Goal: Transaction & Acquisition: Purchase product/service

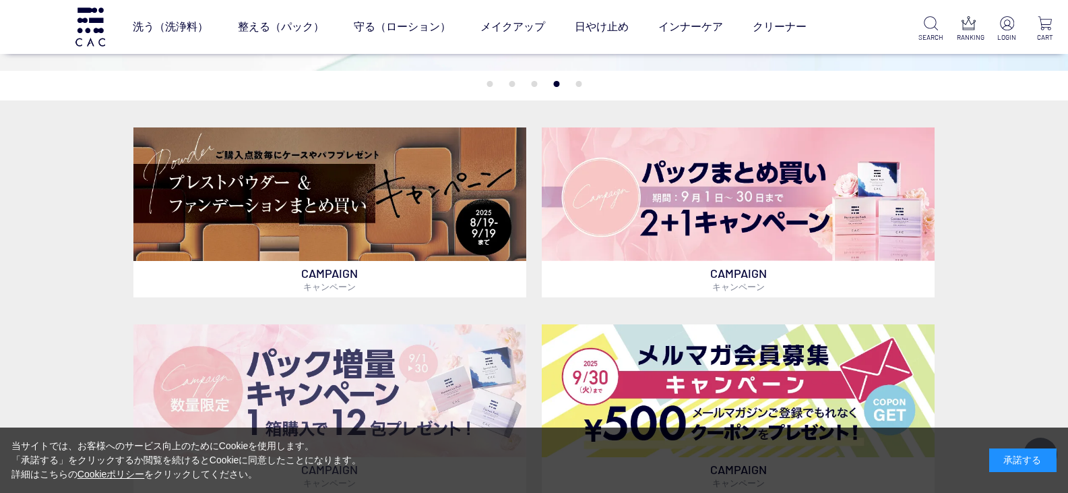
scroll to position [337, 0]
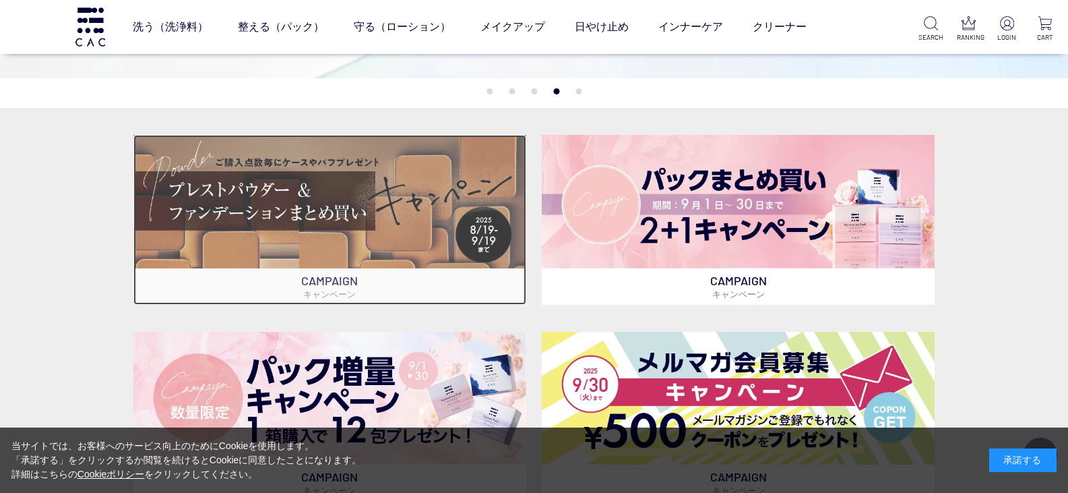
click at [398, 173] on img at bounding box center [329, 201] width 392 height 133
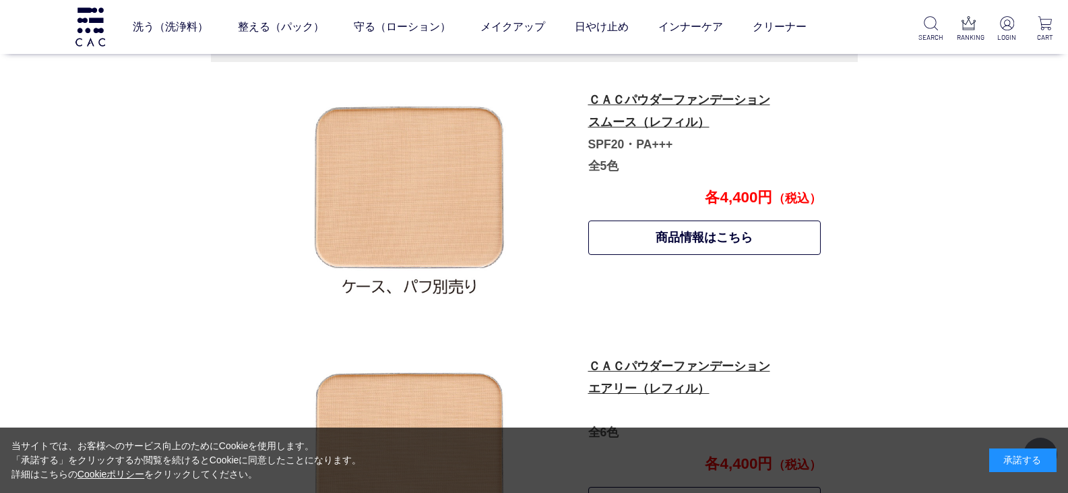
scroll to position [735, 0]
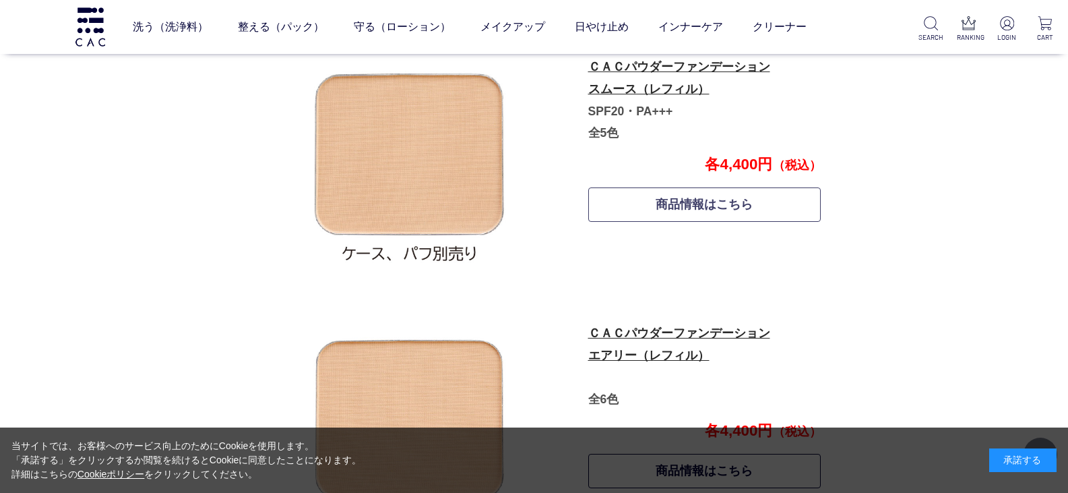
click at [690, 204] on link "商品情報はこちら" at bounding box center [705, 204] width 233 height 34
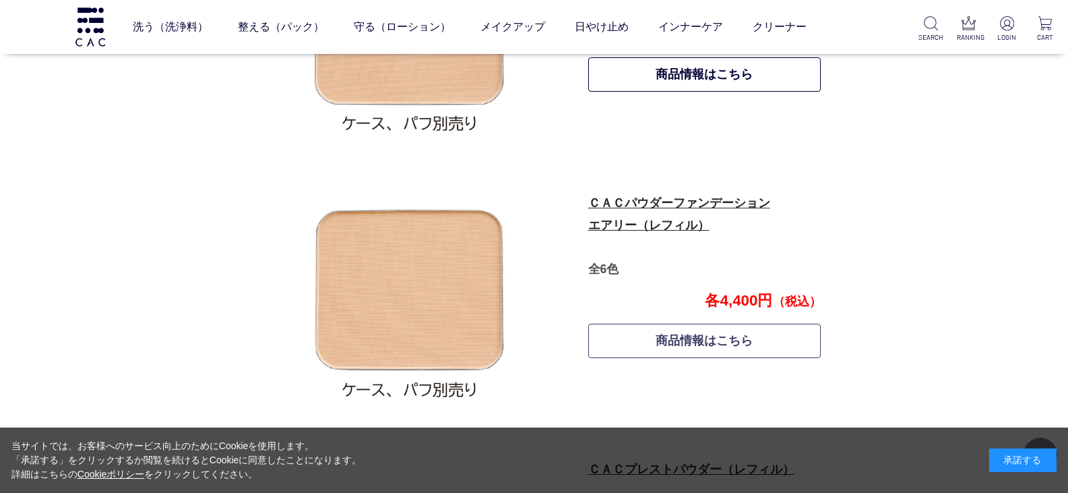
scroll to position [870, 0]
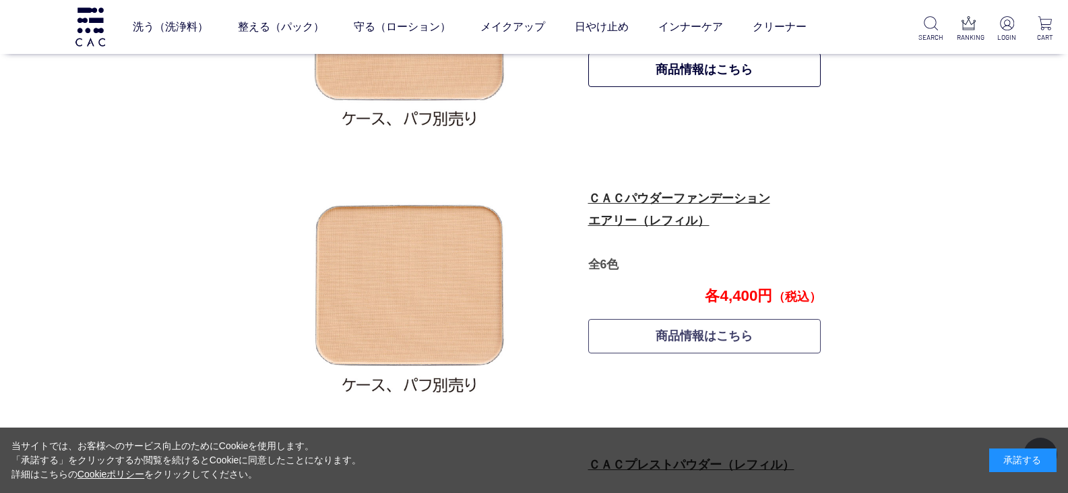
click at [687, 341] on link "商品情報はこちら" at bounding box center [705, 336] width 233 height 34
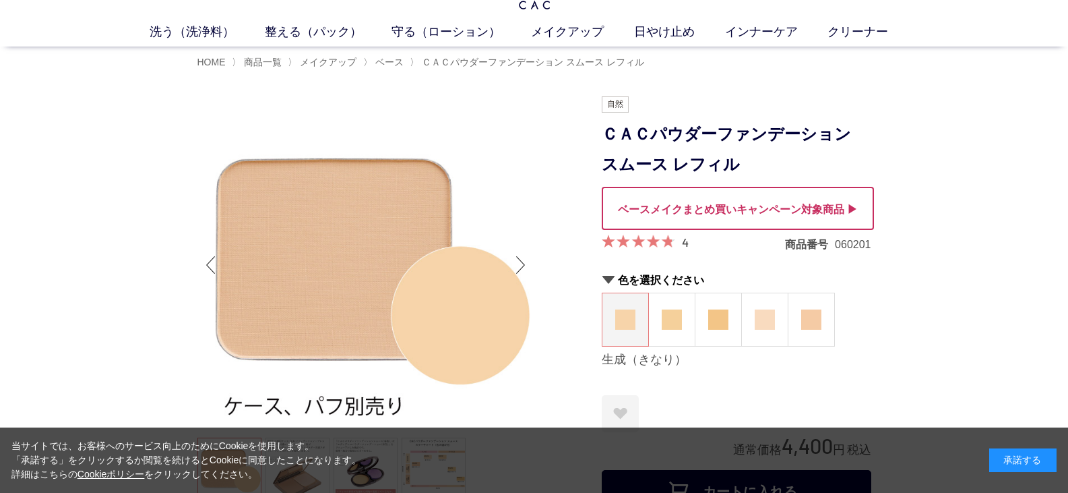
scroll to position [67, 0]
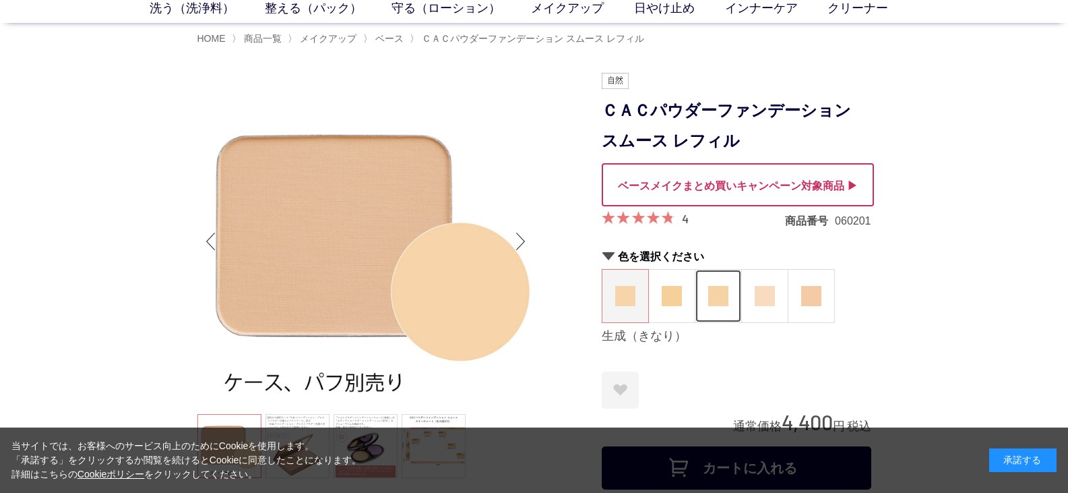
click at [715, 300] on img at bounding box center [718, 296] width 20 height 20
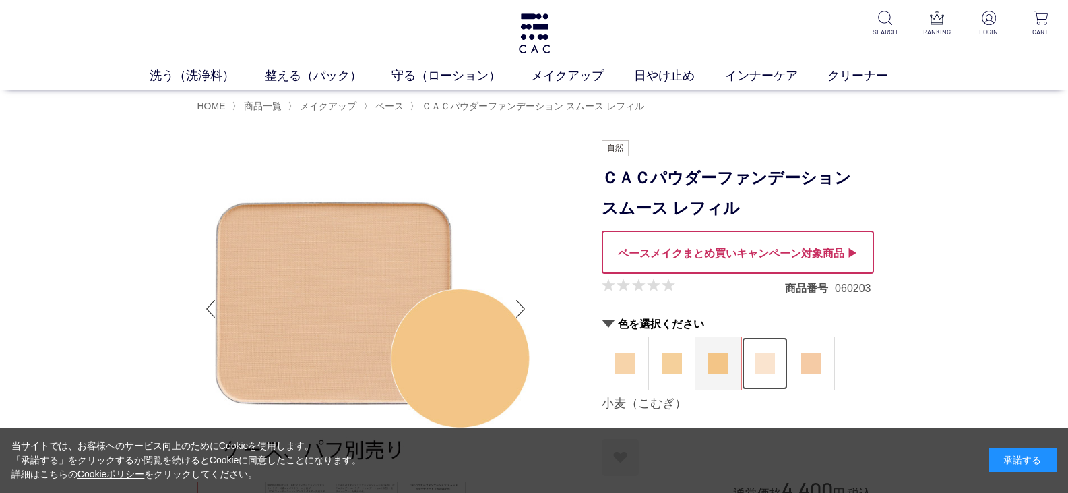
click at [762, 366] on img at bounding box center [765, 363] width 20 height 20
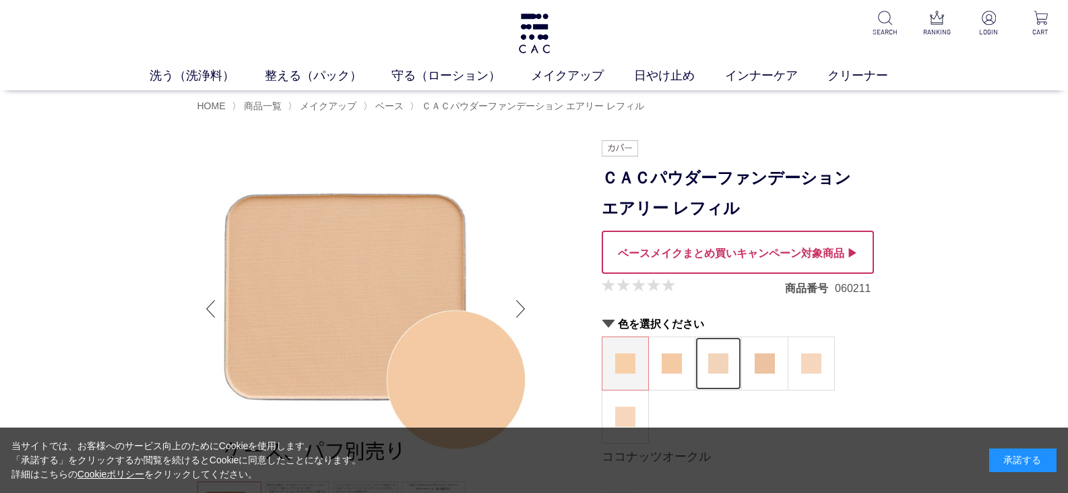
click at [722, 361] on img at bounding box center [718, 363] width 20 height 20
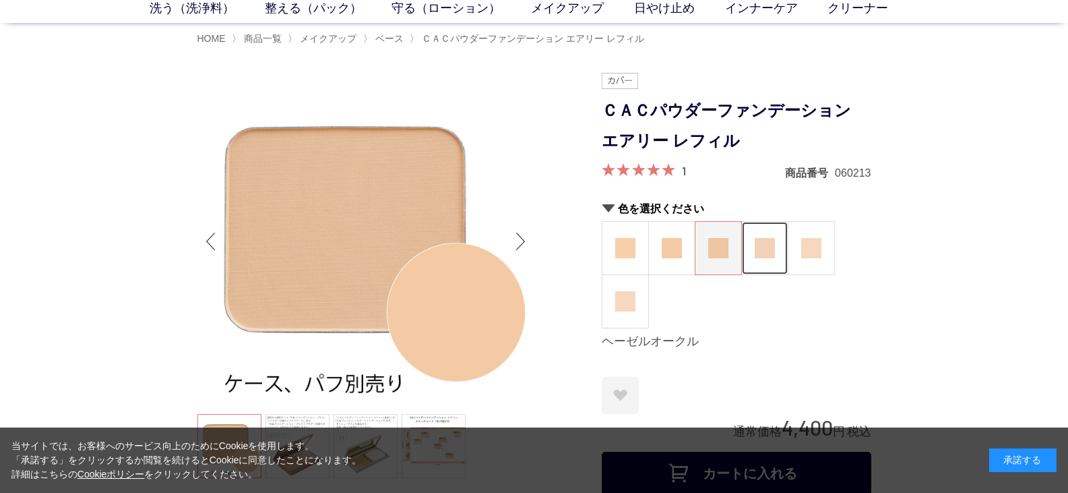
click at [761, 251] on img at bounding box center [765, 248] width 20 height 20
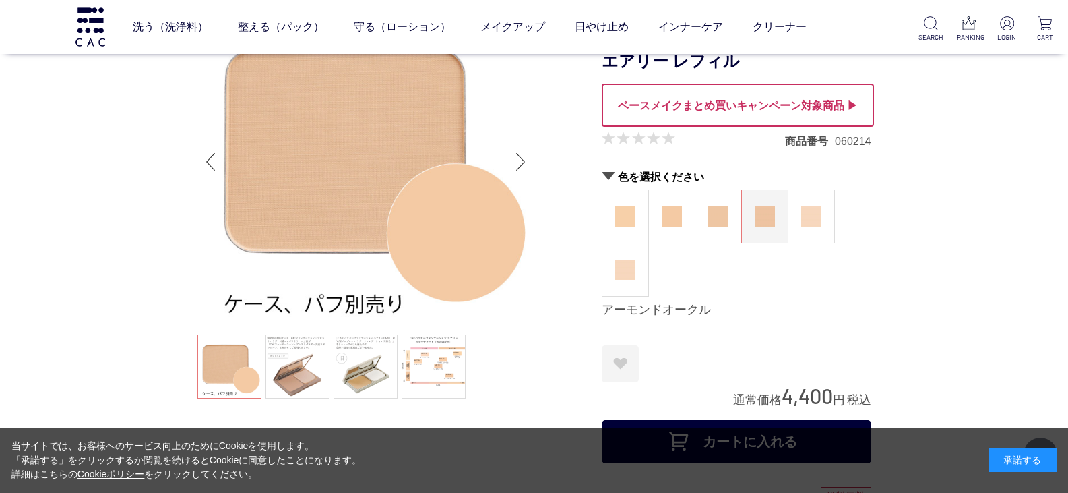
scroll to position [202, 0]
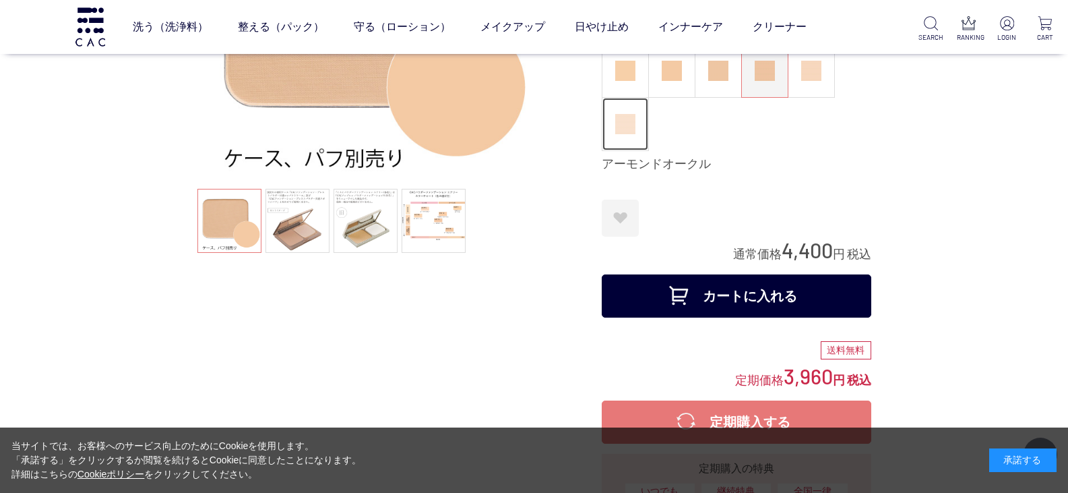
click at [630, 119] on img at bounding box center [625, 124] width 20 height 20
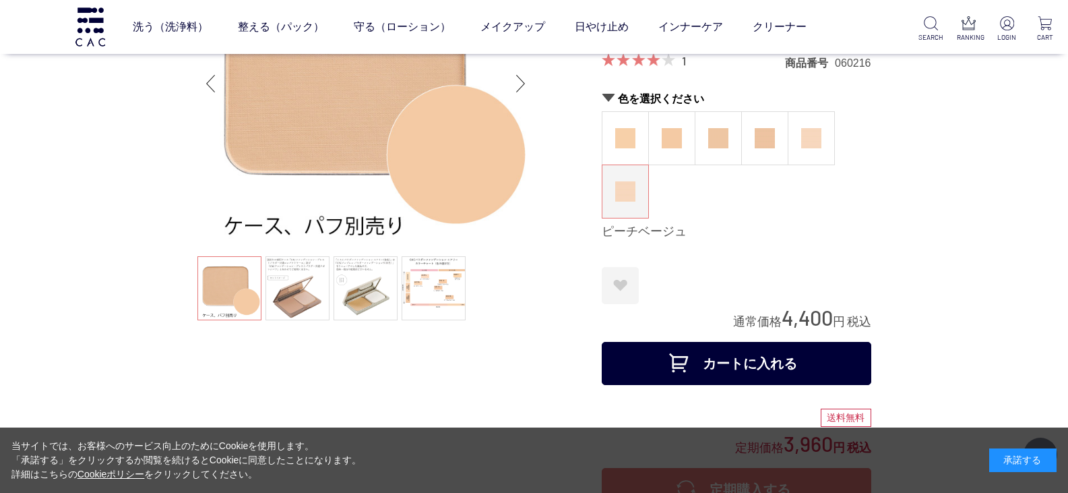
scroll to position [67, 0]
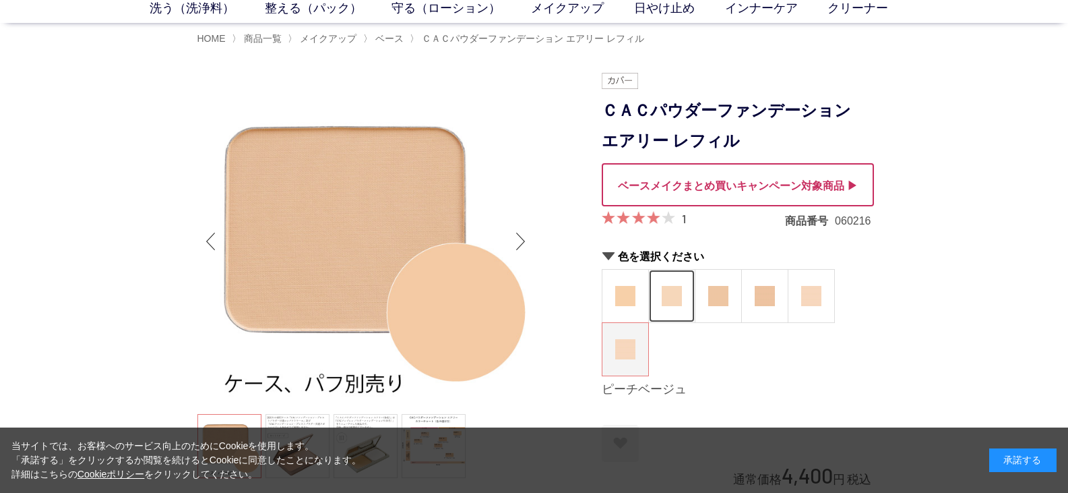
click at [672, 298] on img at bounding box center [672, 296] width 20 height 20
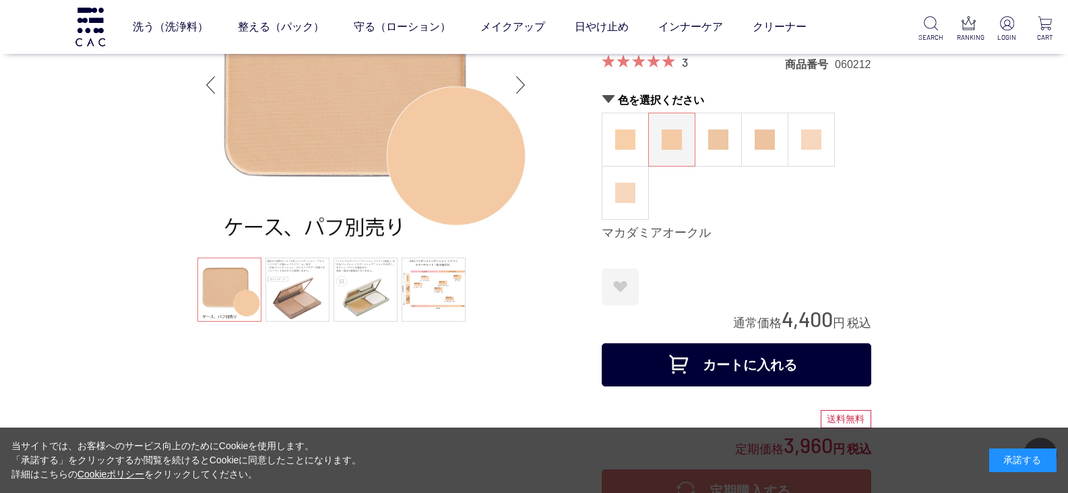
scroll to position [135, 0]
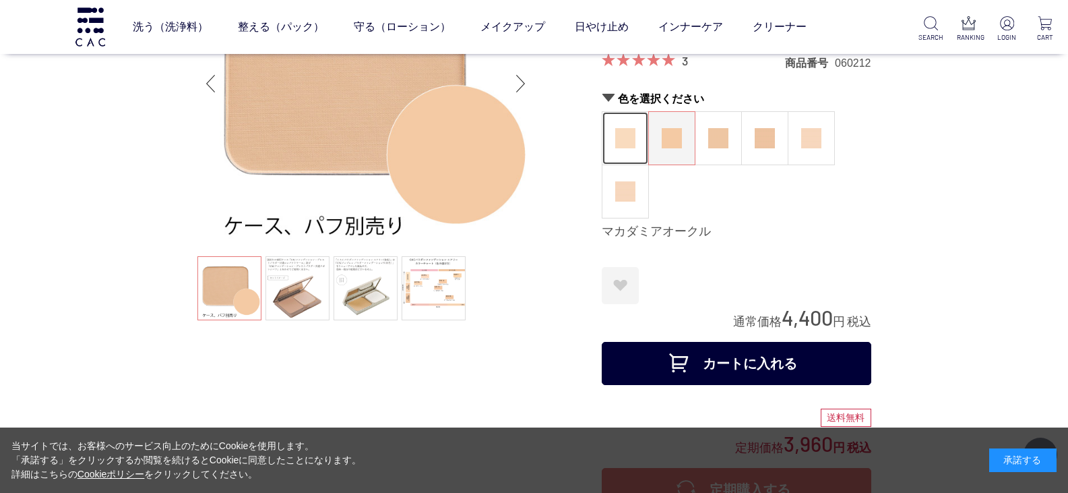
click at [629, 146] on img at bounding box center [625, 138] width 20 height 20
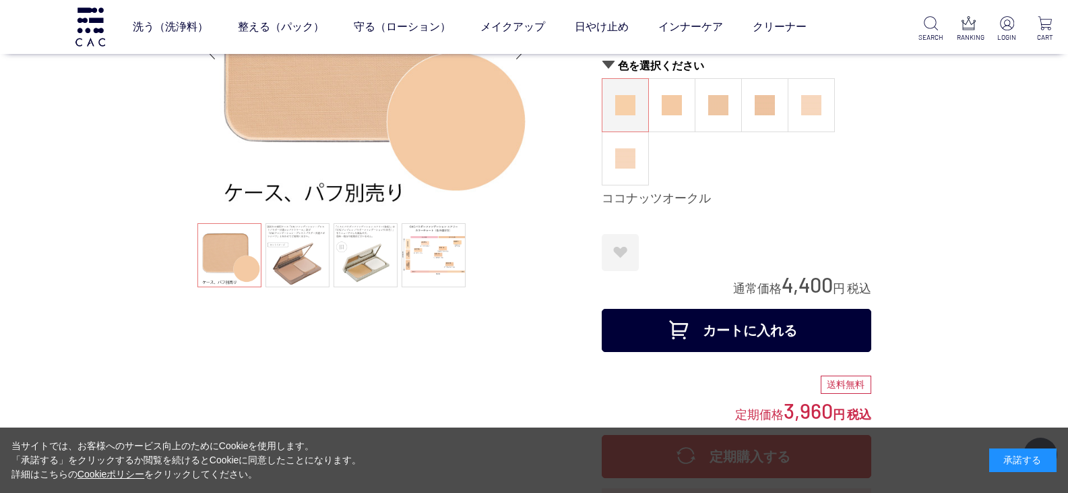
scroll to position [135, 0]
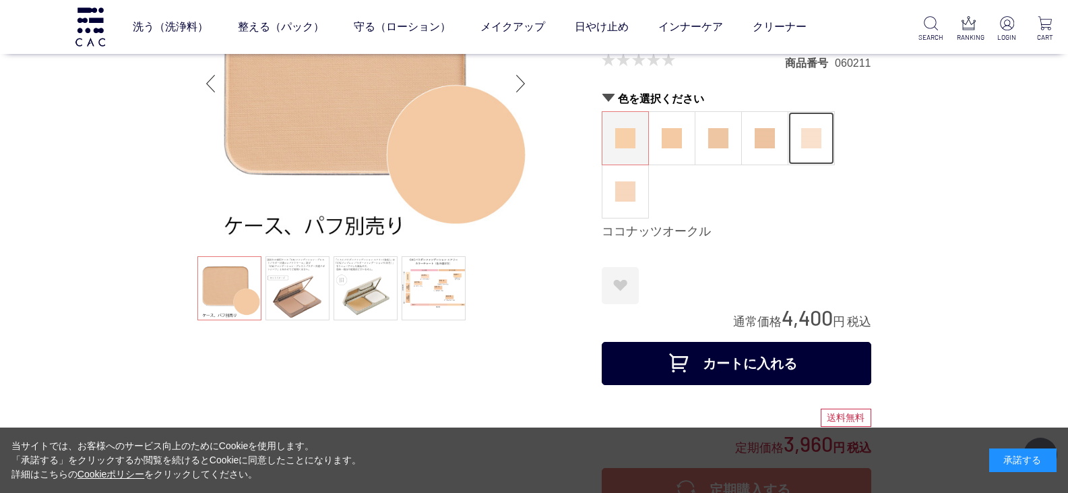
click at [814, 141] on img at bounding box center [812, 138] width 20 height 20
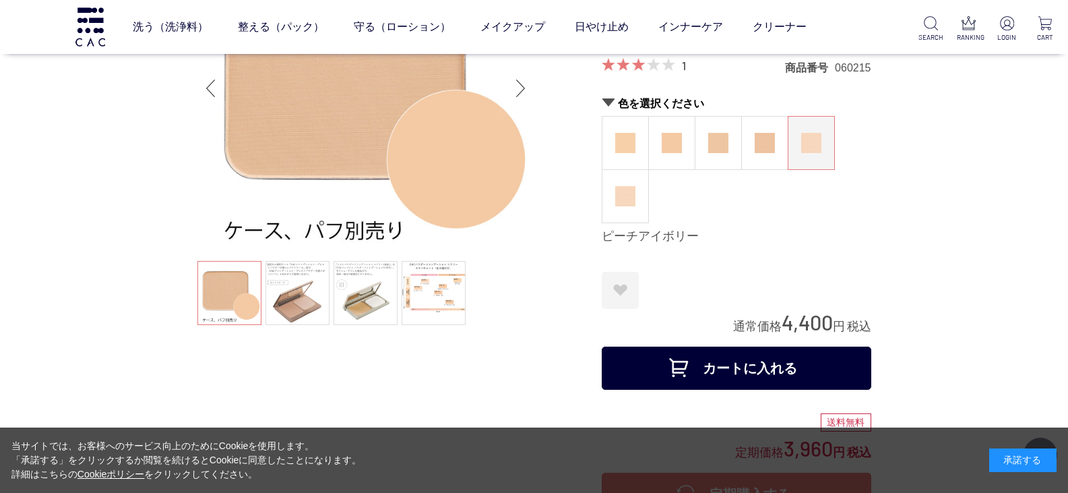
scroll to position [135, 0]
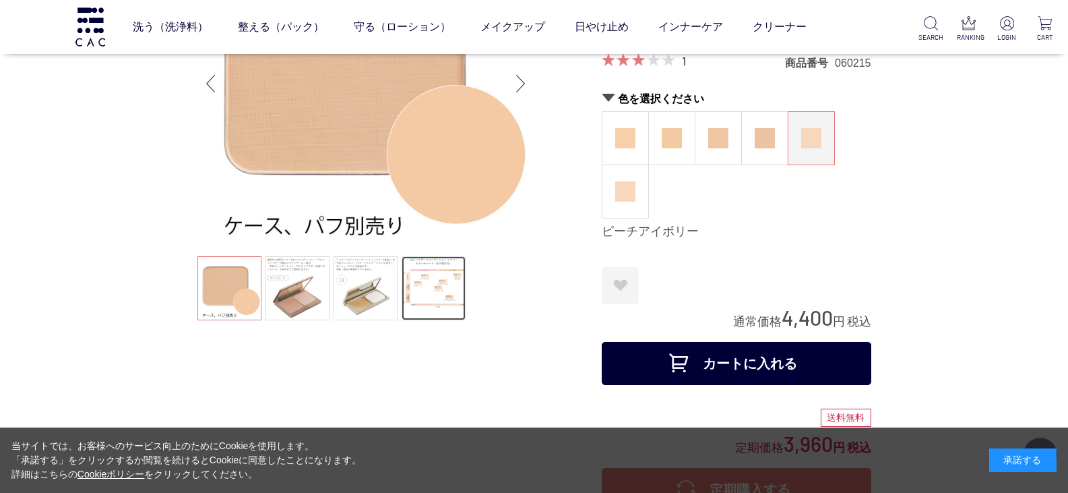
click at [437, 274] on link at bounding box center [434, 288] width 64 height 64
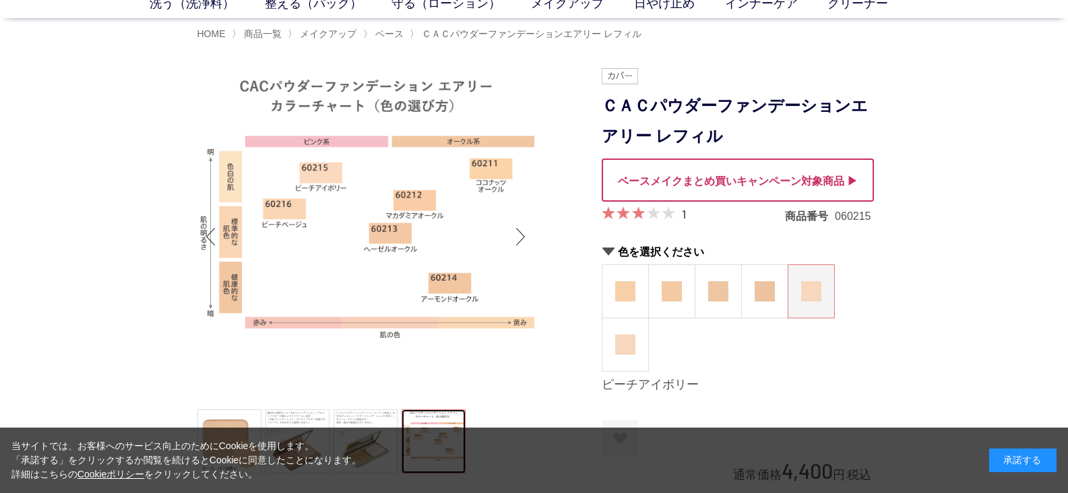
scroll to position [0, 0]
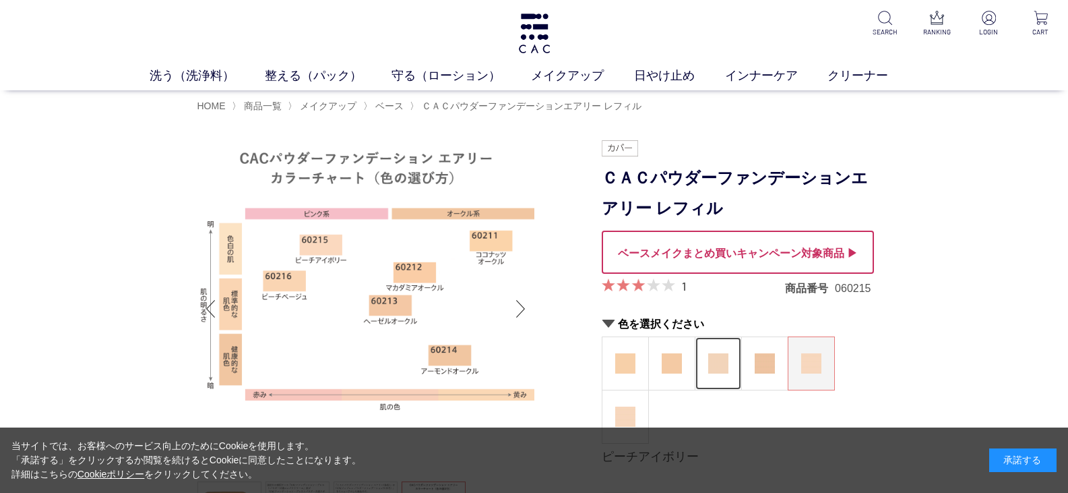
click at [717, 366] on img at bounding box center [718, 363] width 20 height 20
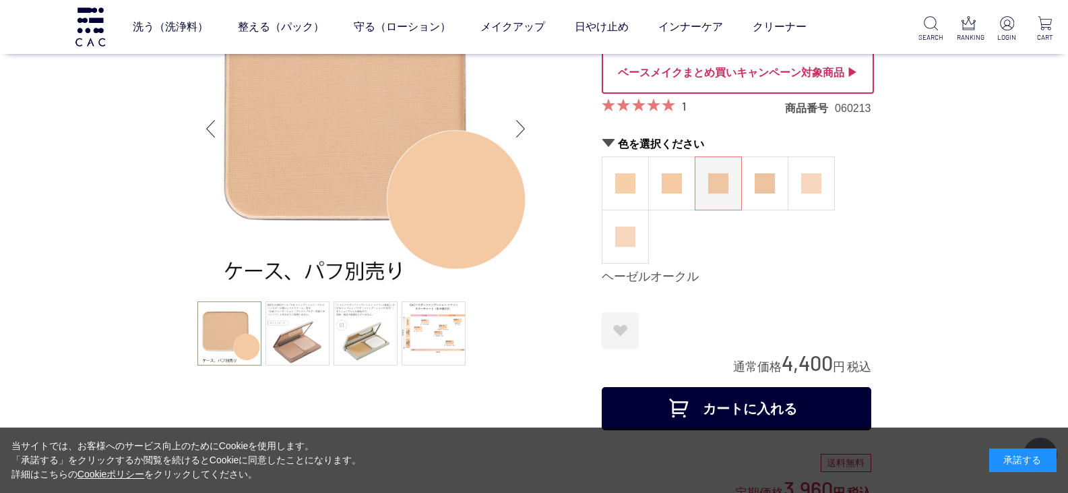
scroll to position [67, 0]
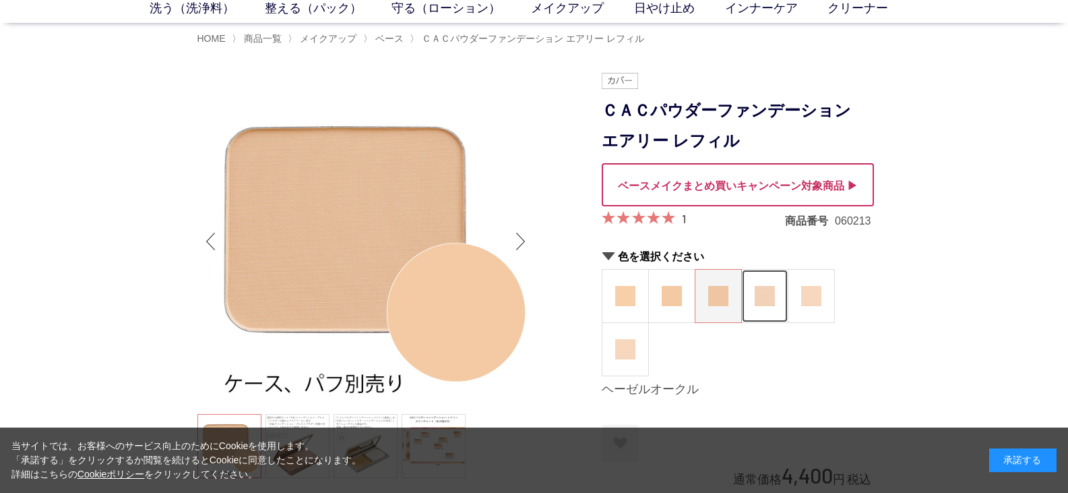
click at [764, 297] on img at bounding box center [765, 296] width 20 height 20
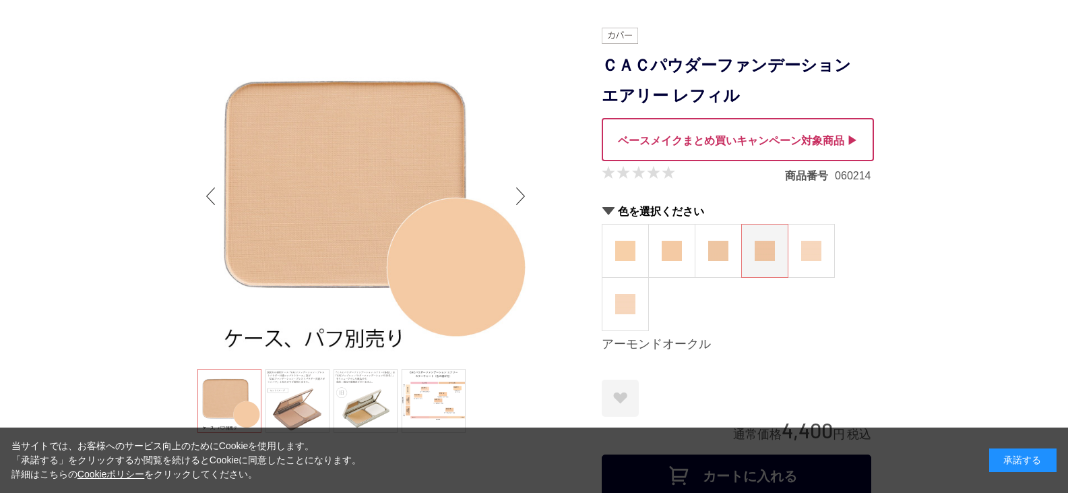
scroll to position [135, 0]
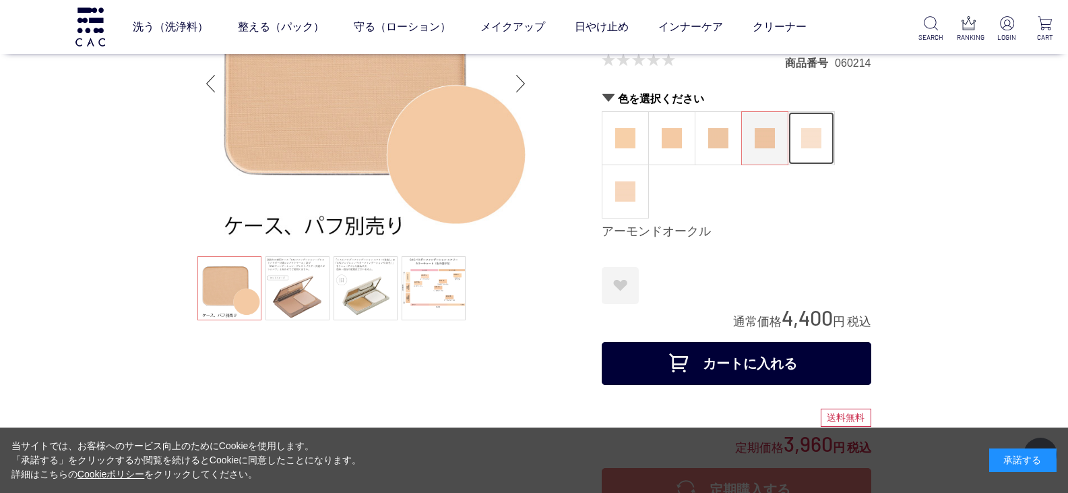
click at [814, 140] on img at bounding box center [812, 138] width 20 height 20
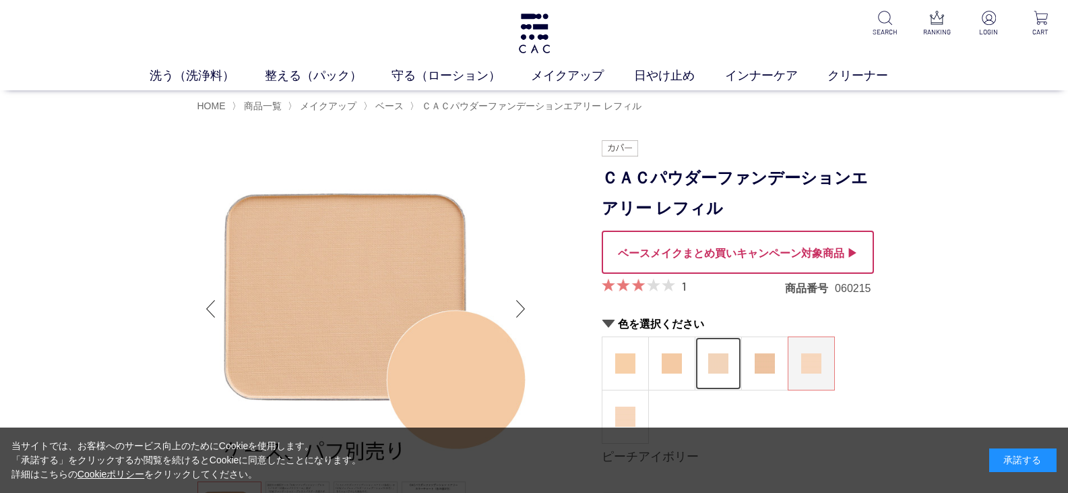
click at [717, 360] on img at bounding box center [718, 363] width 20 height 20
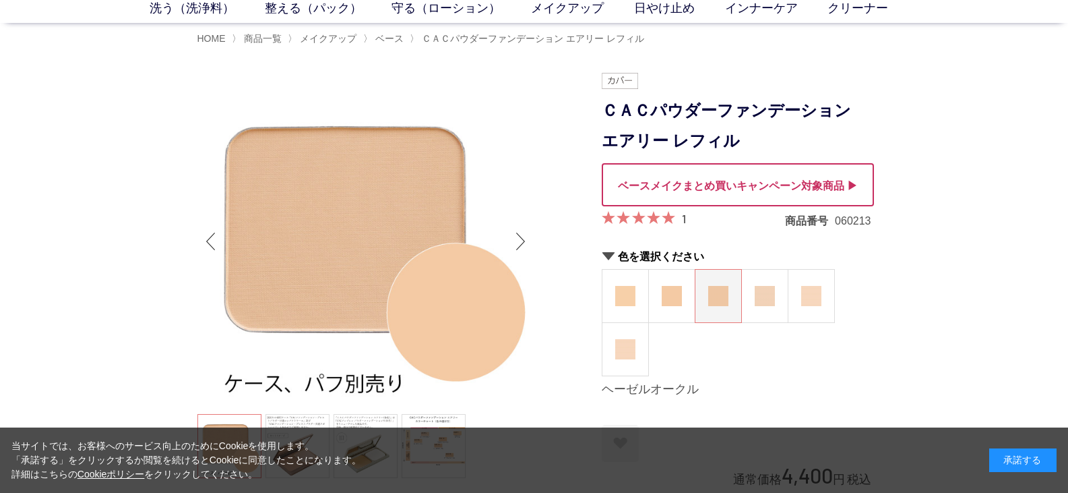
scroll to position [135, 0]
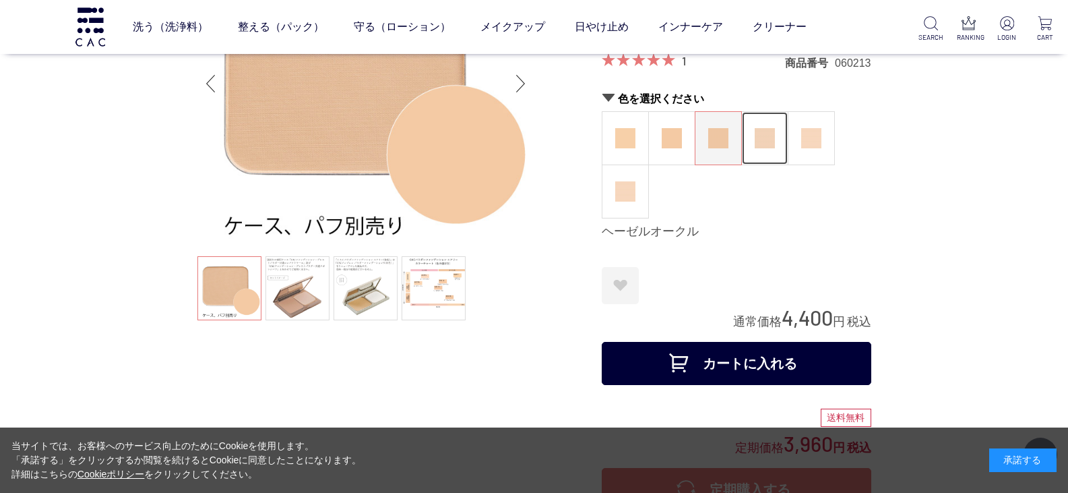
click at [762, 141] on img at bounding box center [765, 138] width 20 height 20
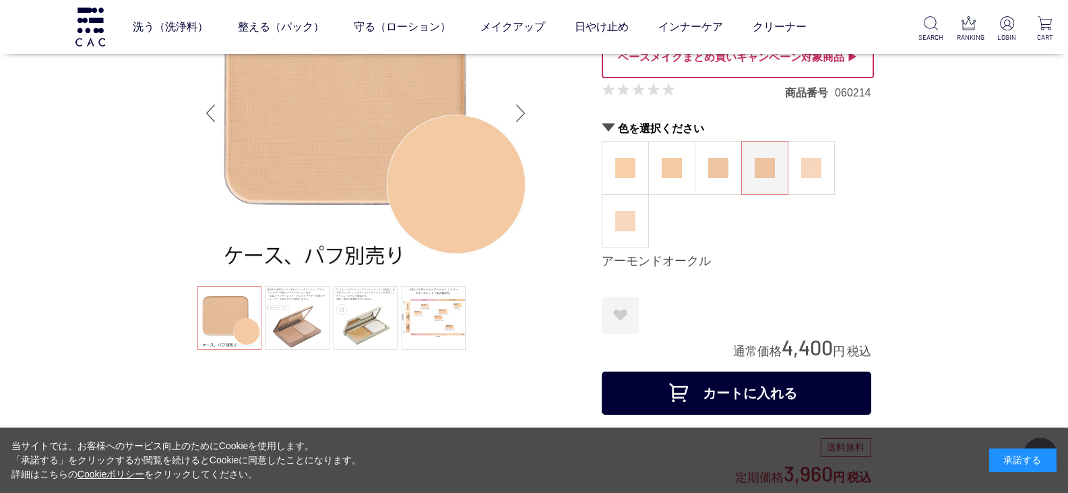
scroll to position [135, 0]
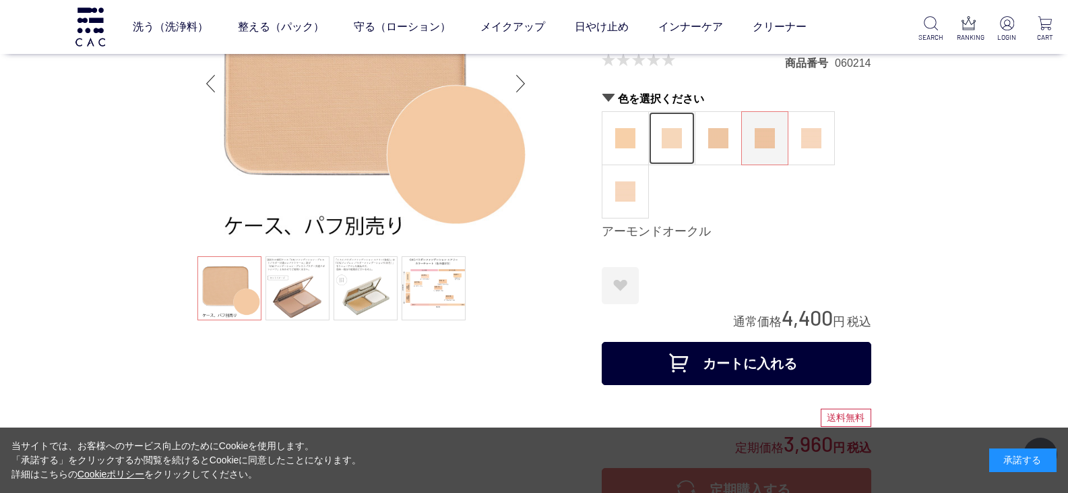
click at [673, 147] on img at bounding box center [672, 138] width 20 height 20
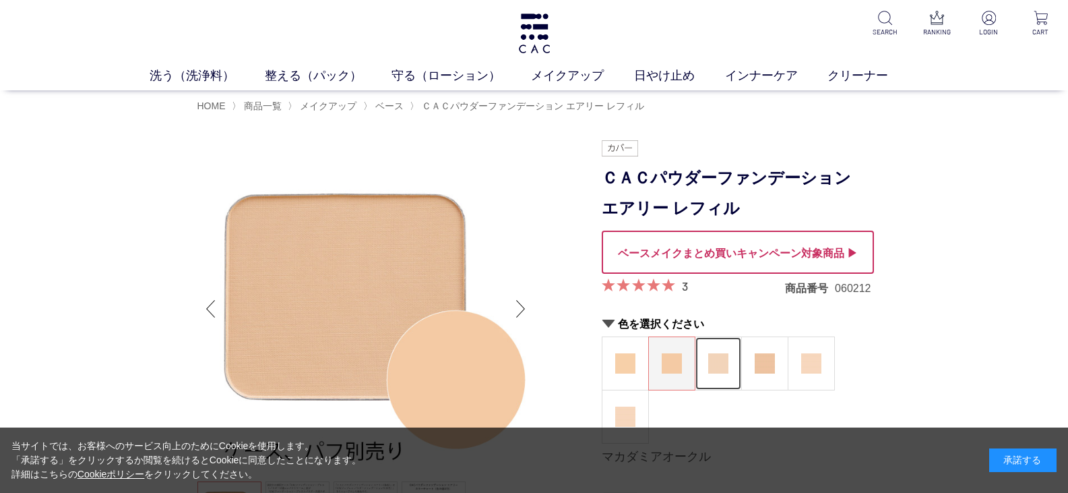
click at [711, 371] on img at bounding box center [718, 363] width 20 height 20
click at [674, 373] on img at bounding box center [672, 363] width 20 height 20
click at [520, 313] on div "Next slide" at bounding box center [521, 309] width 27 height 54
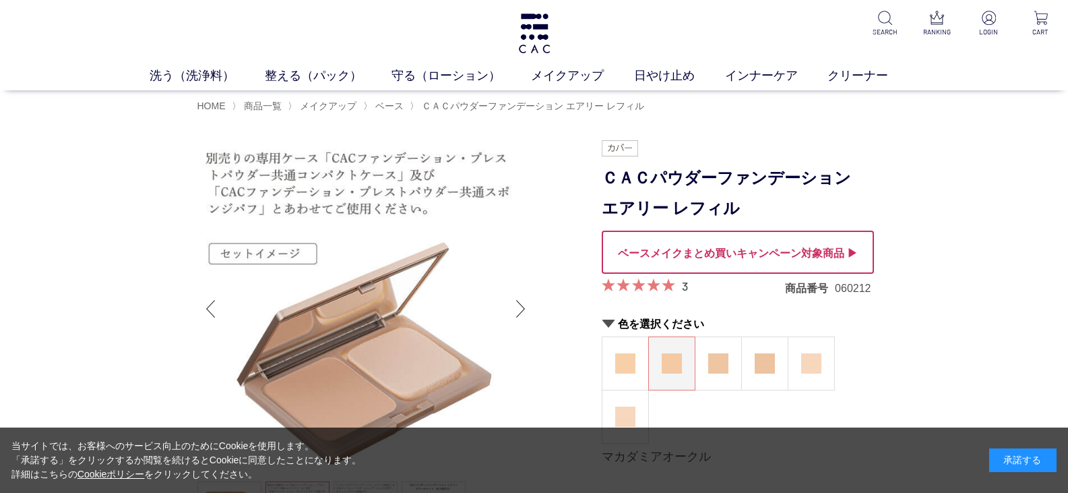
click at [520, 313] on div "Next slide" at bounding box center [521, 309] width 27 height 54
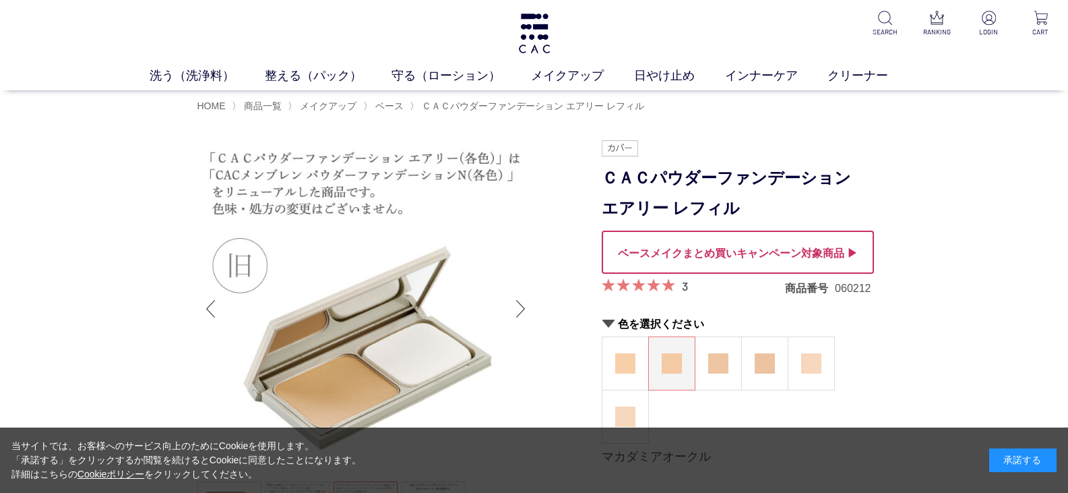
click at [520, 313] on div "Next slide" at bounding box center [521, 309] width 27 height 54
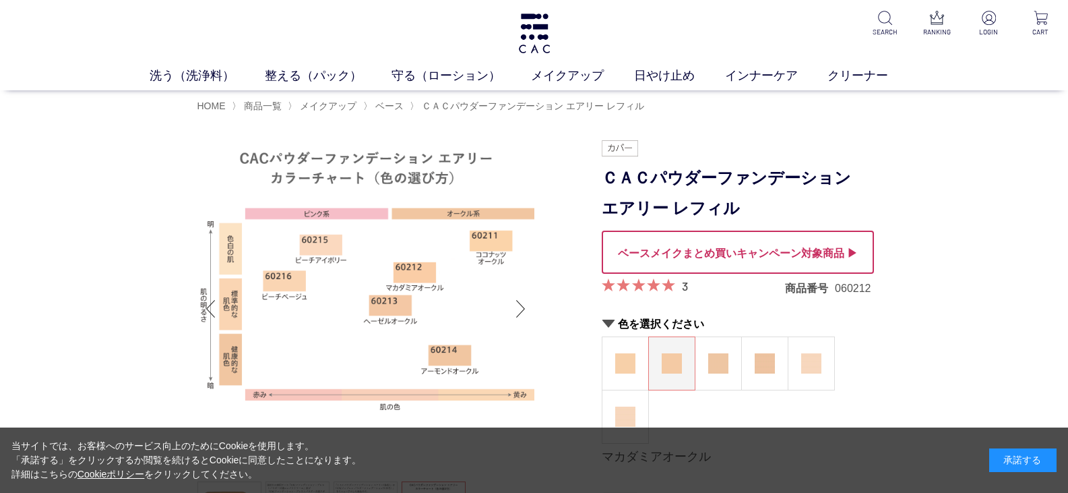
click at [520, 313] on div "Next slide" at bounding box center [521, 309] width 27 height 54
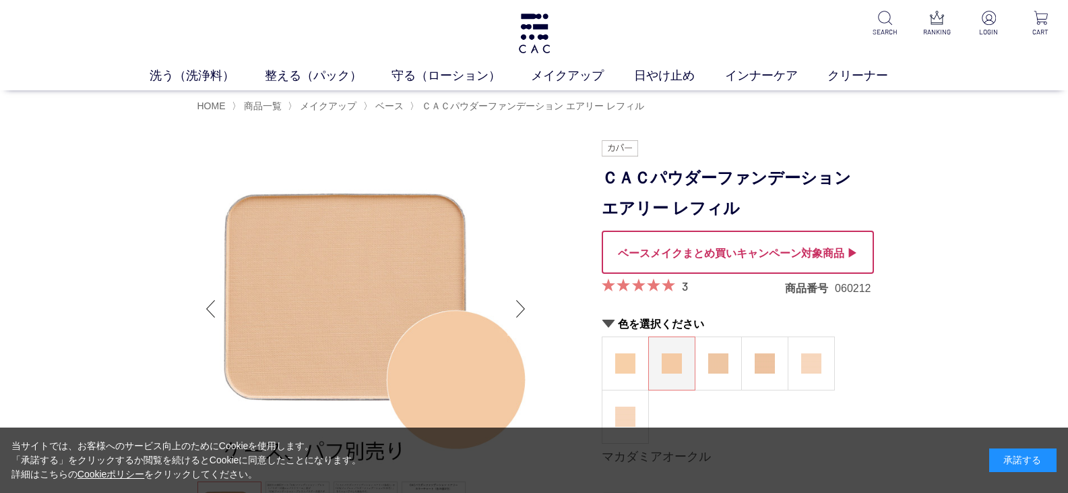
click at [520, 312] on div "Next slide" at bounding box center [521, 309] width 27 height 54
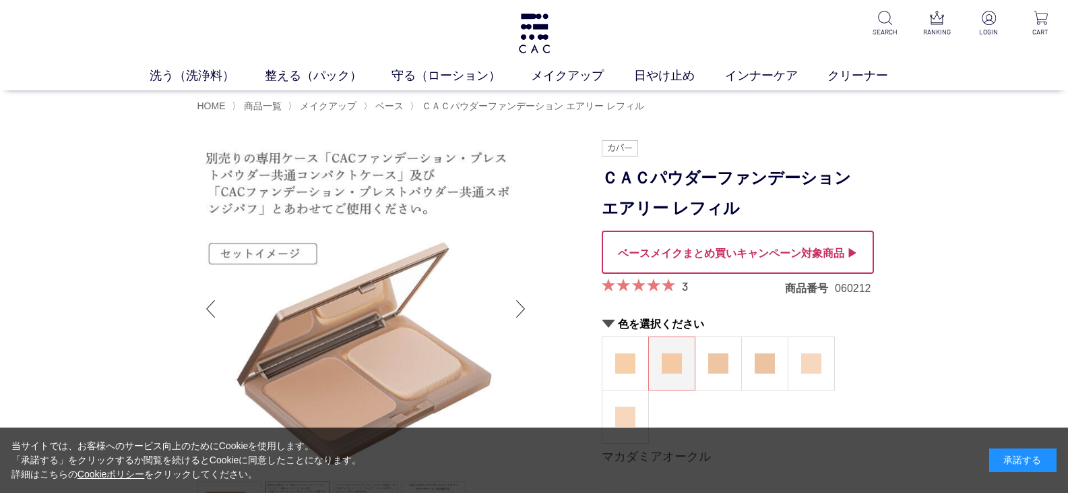
click at [520, 310] on div "Next slide" at bounding box center [521, 309] width 27 height 54
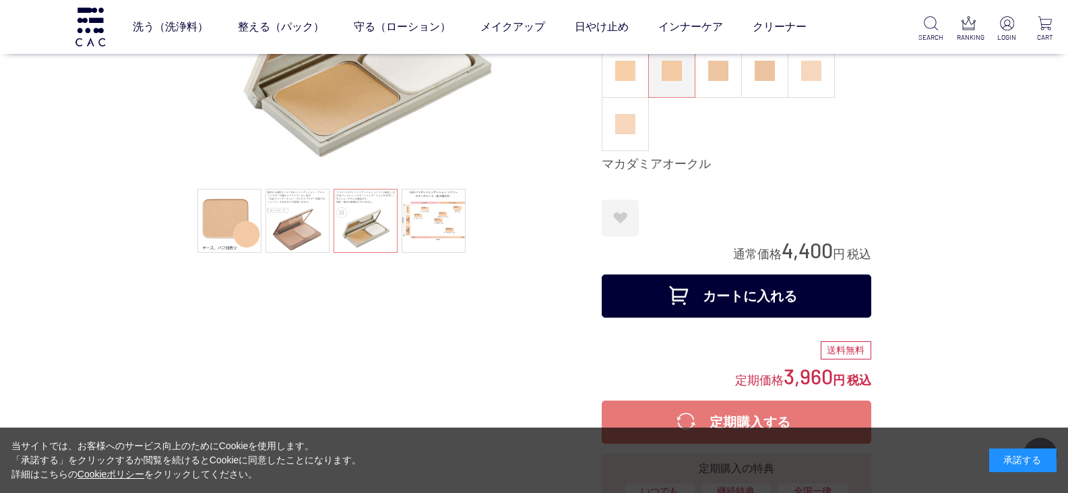
scroll to position [135, 0]
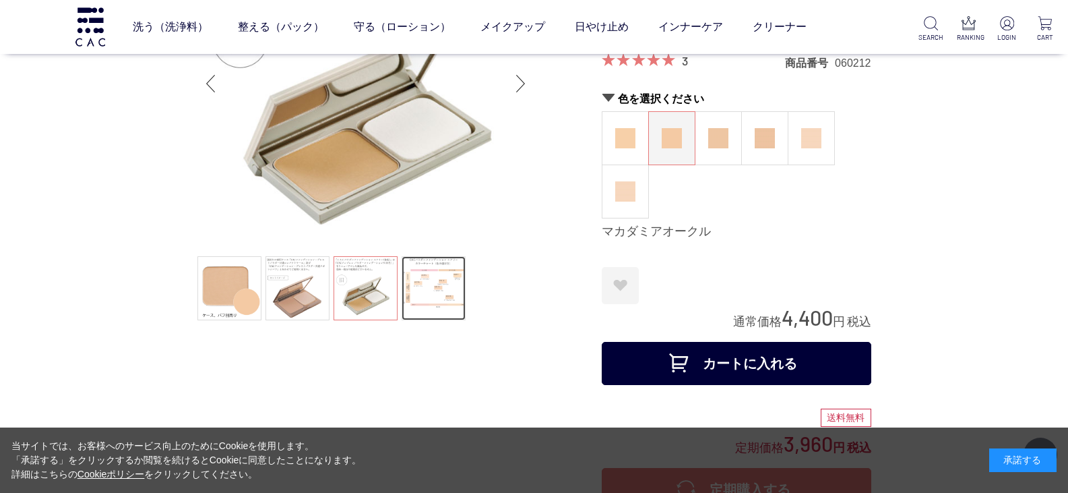
click at [440, 284] on link at bounding box center [434, 288] width 64 height 64
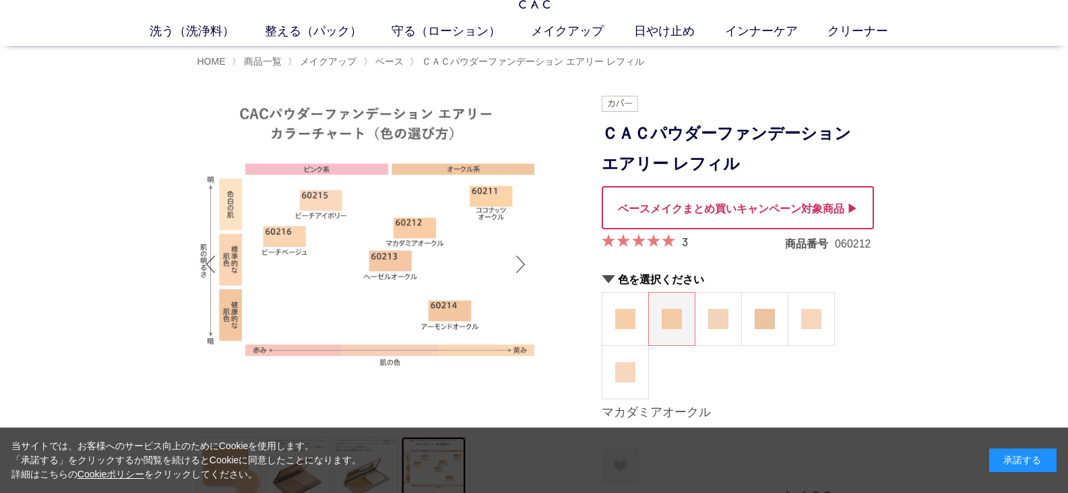
scroll to position [67, 0]
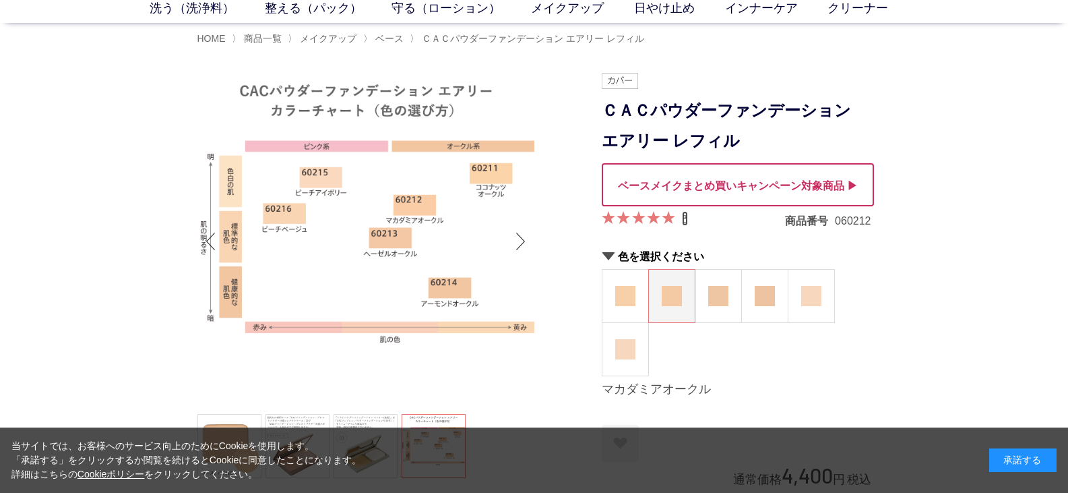
click at [684, 220] on link "3" at bounding box center [685, 218] width 6 height 15
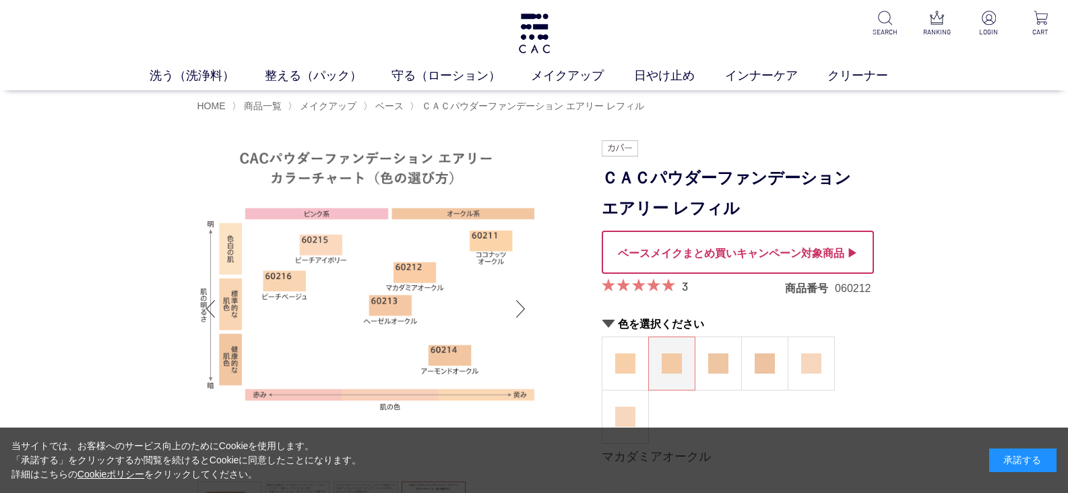
click at [787, 251] on div at bounding box center [738, 252] width 272 height 43
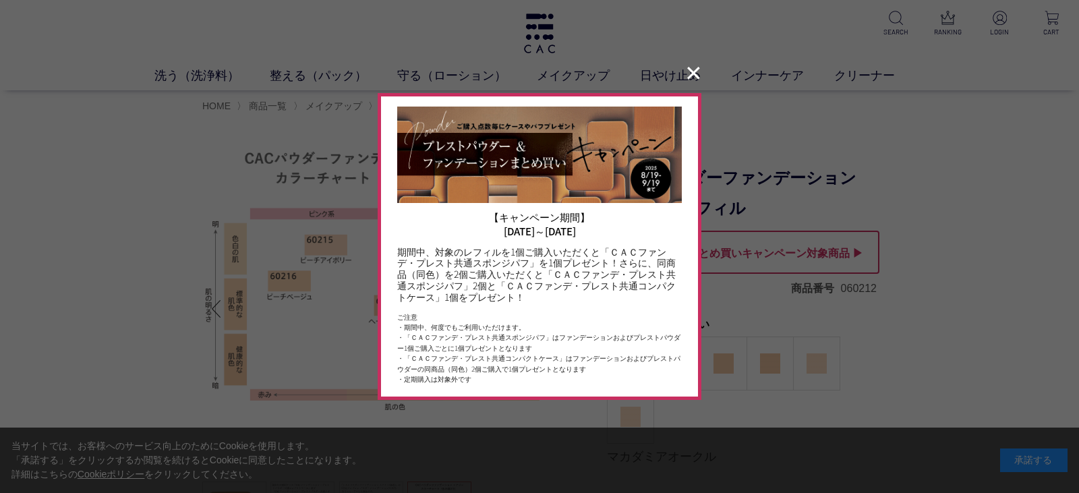
click at [683, 77] on button "✕" at bounding box center [693, 74] width 26 height 26
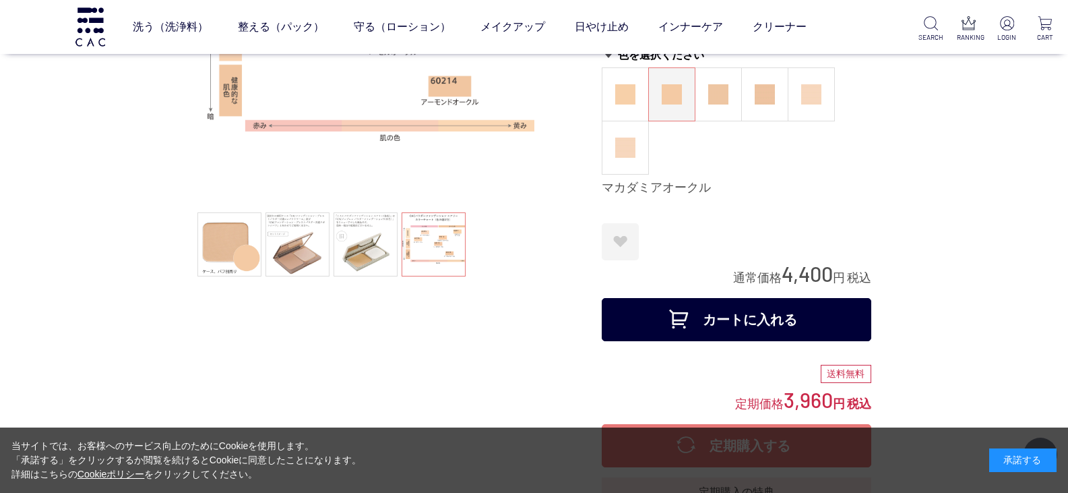
scroll to position [202, 0]
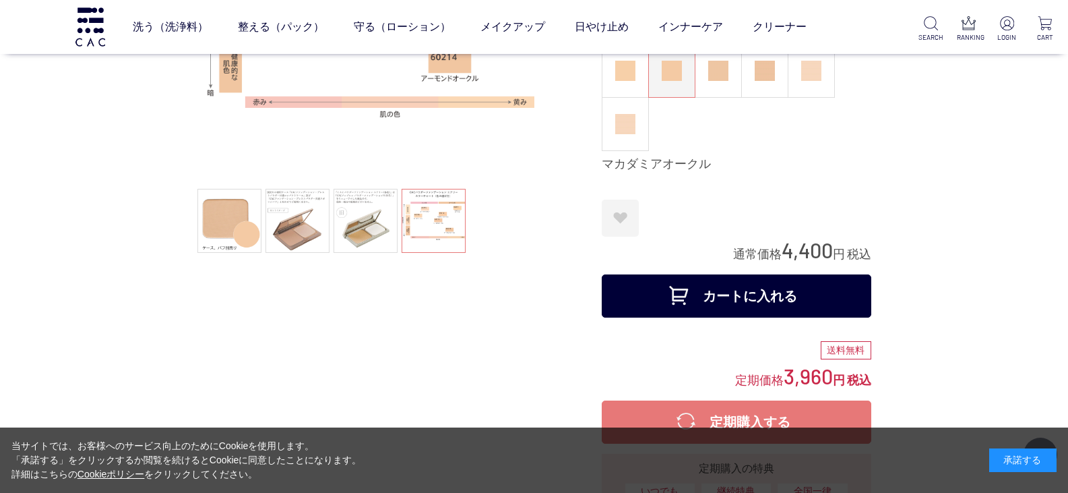
click at [740, 293] on button "カートに入れる" at bounding box center [737, 295] width 270 height 43
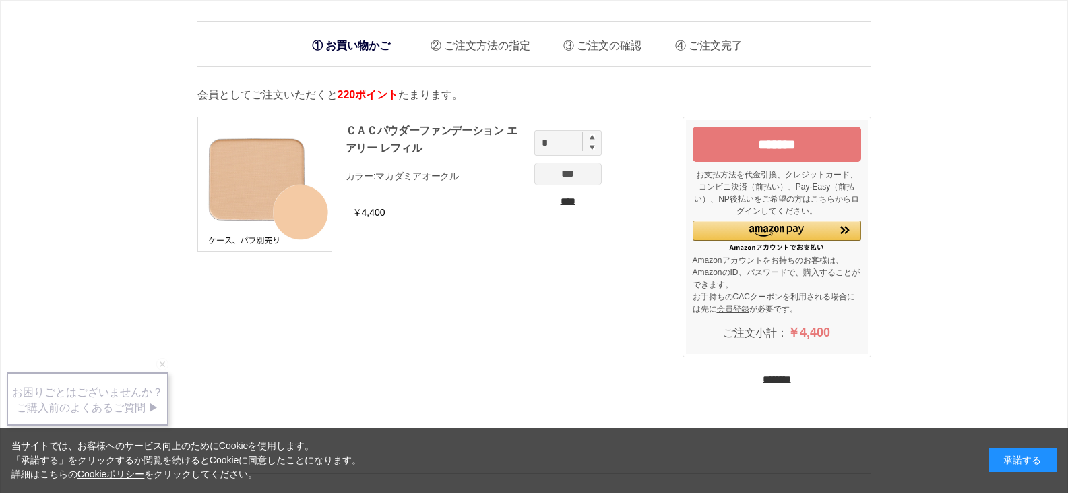
click at [590, 140] on img at bounding box center [592, 136] width 5 height 5
type input "*"
click at [806, 146] on input "*******" at bounding box center [777, 144] width 169 height 35
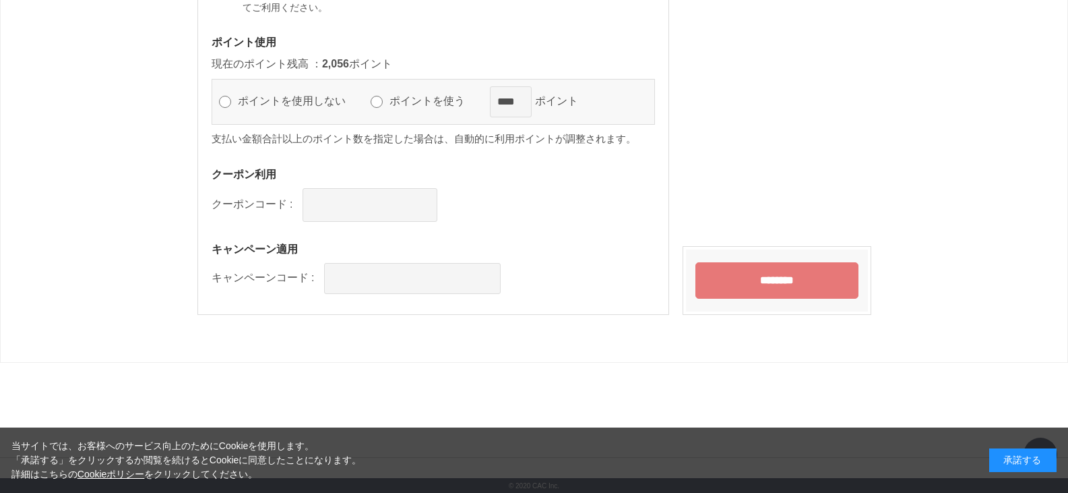
scroll to position [1355, 0]
click at [776, 284] on input "********" at bounding box center [777, 280] width 163 height 36
click at [763, 283] on input "********" at bounding box center [777, 280] width 163 height 36
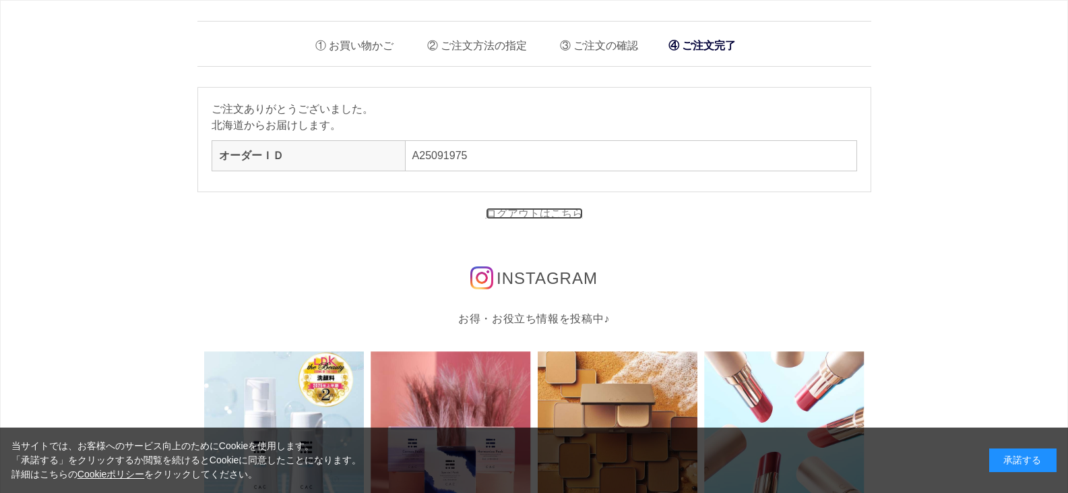
click at [552, 210] on link "ログアウトはこちら" at bounding box center [534, 213] width 97 height 11
